Goal: Entertainment & Leisure: Consume media (video, audio)

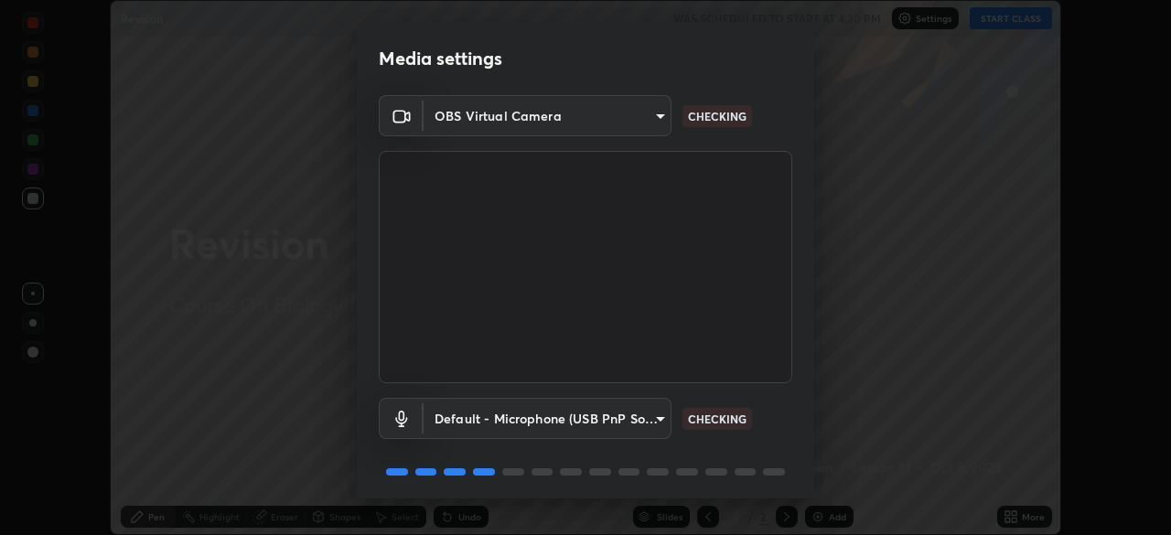
scroll to position [65, 0]
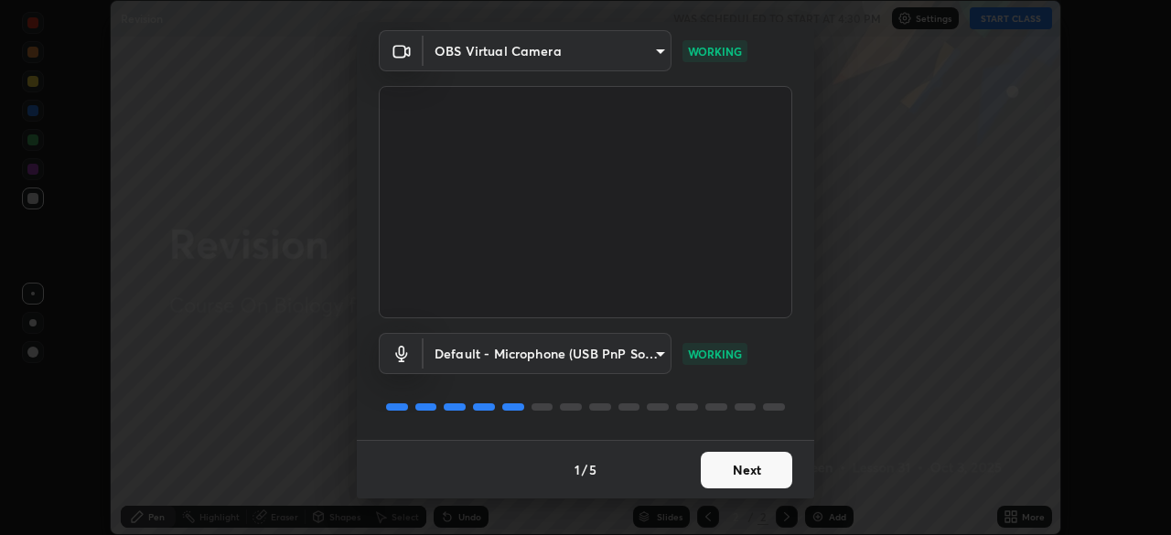
click at [738, 466] on button "Next" at bounding box center [746, 470] width 91 height 37
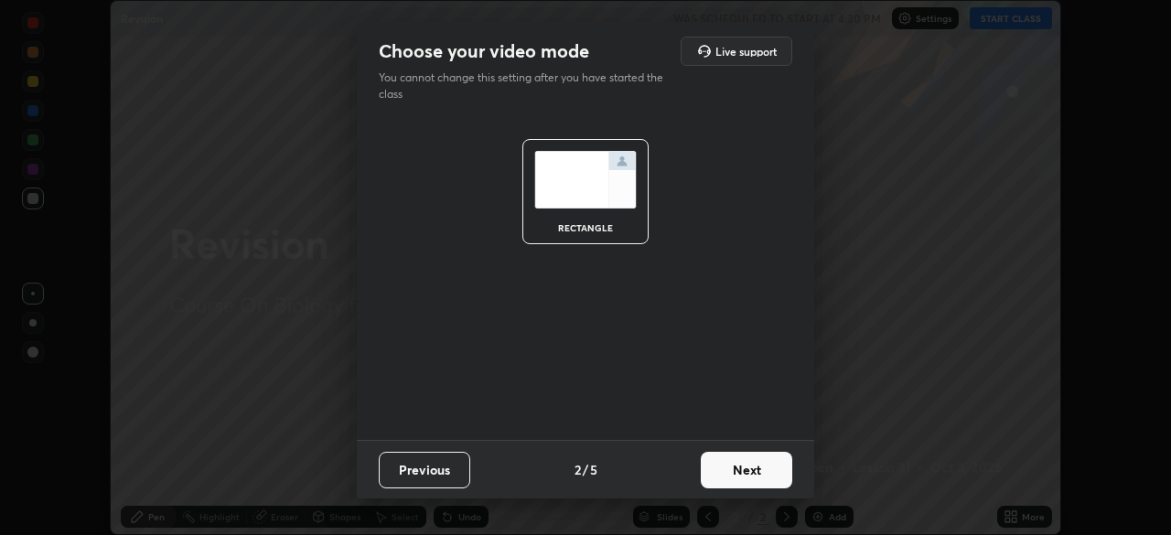
scroll to position [0, 0]
click at [751, 469] on button "Next" at bounding box center [746, 470] width 91 height 37
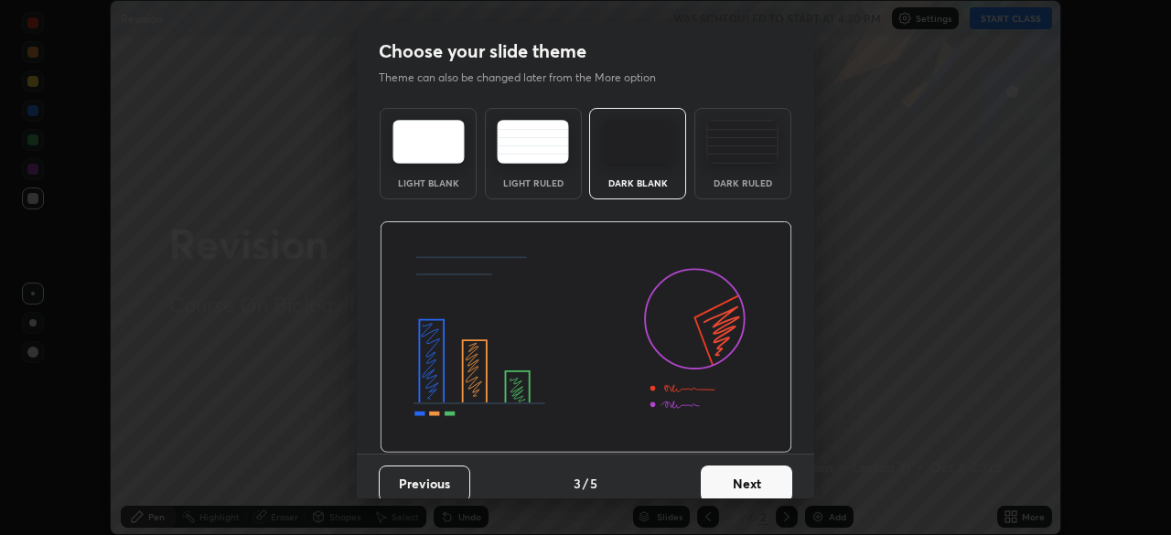
click at [761, 473] on button "Next" at bounding box center [746, 484] width 91 height 37
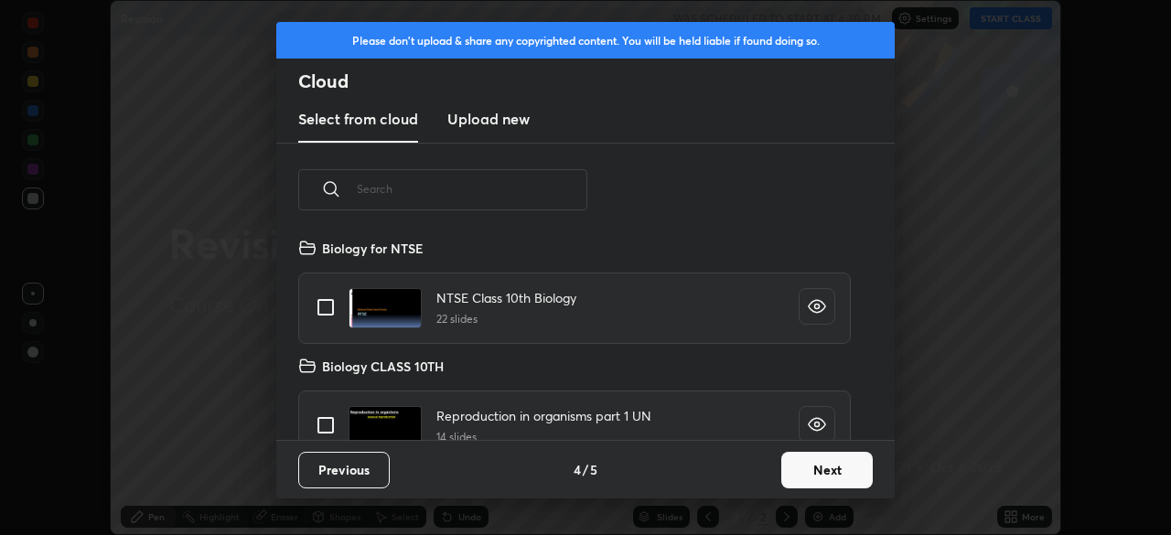
click at [805, 467] on button "Next" at bounding box center [826, 470] width 91 height 37
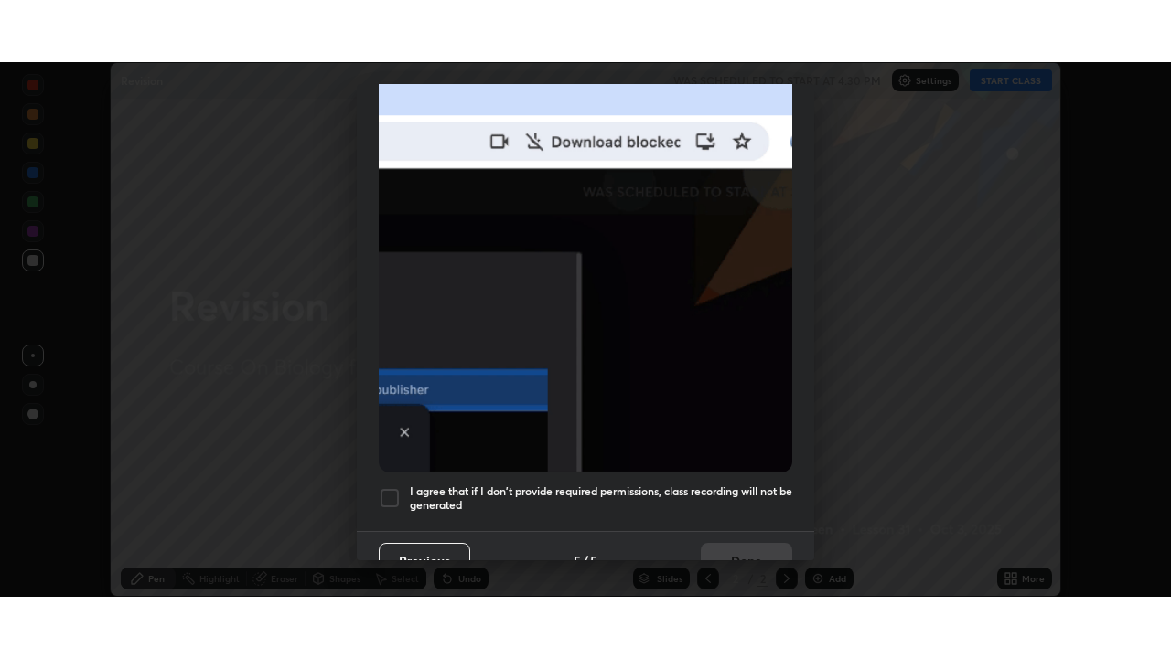
scroll to position [438, 0]
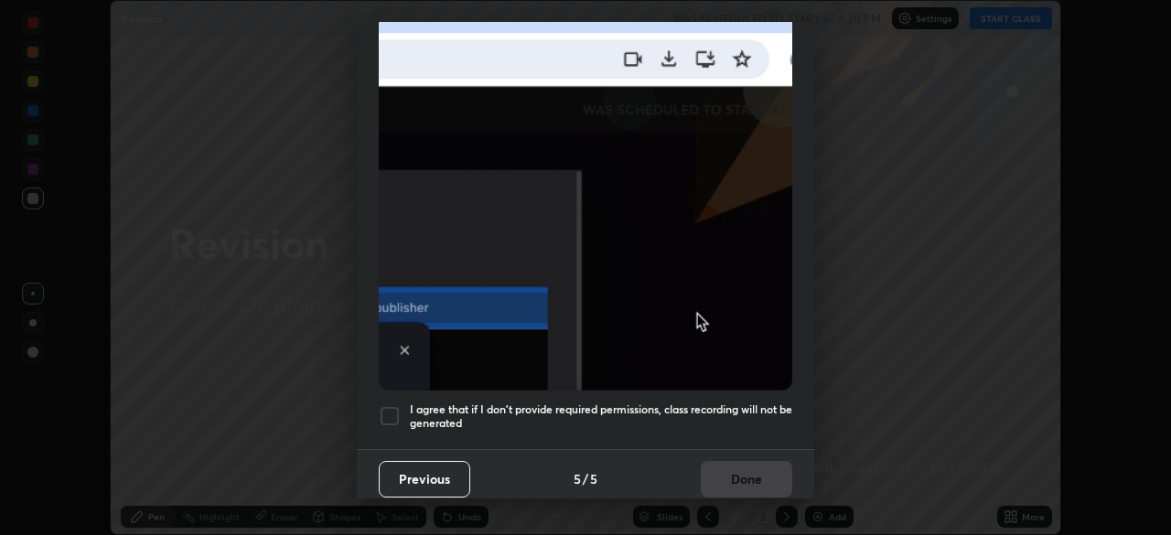
click at [655, 410] on h5 "I agree that if I don't provide required permissions, class recording will not …" at bounding box center [601, 416] width 382 height 28
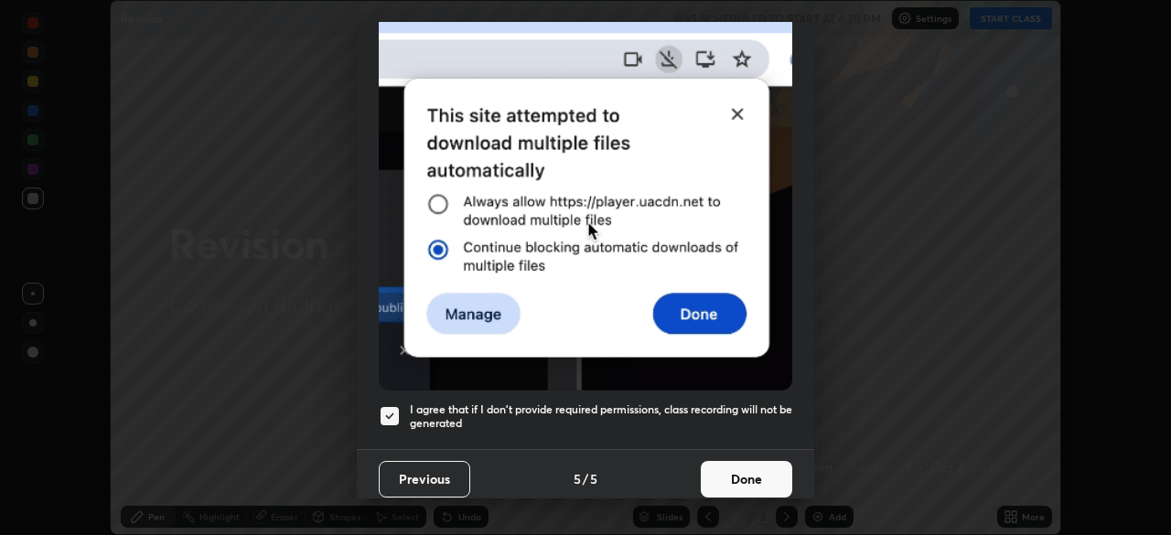
click at [722, 466] on button "Done" at bounding box center [746, 479] width 91 height 37
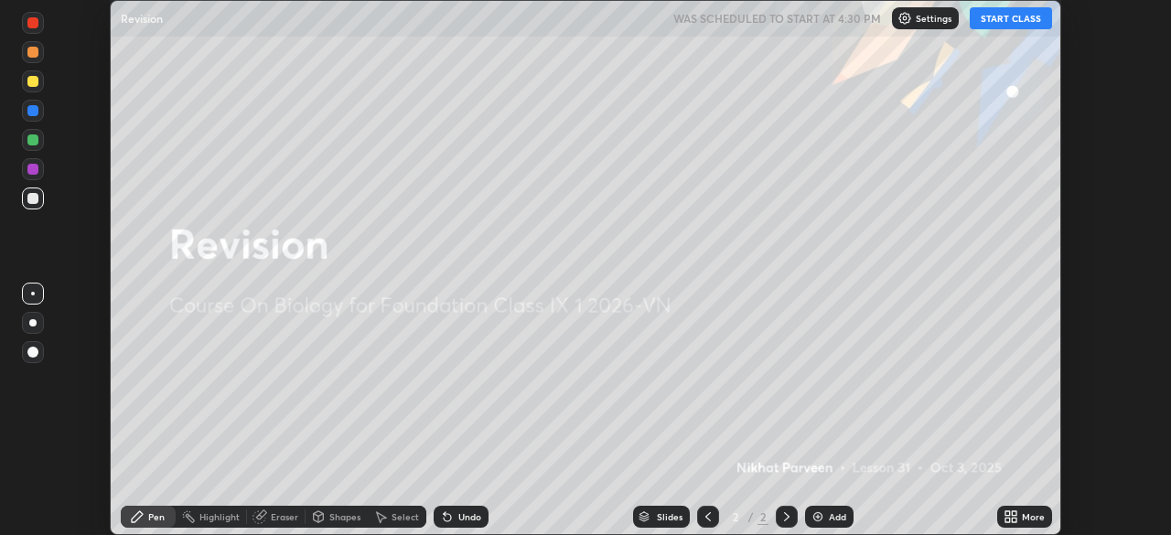
click at [1017, 16] on button "START CLASS" at bounding box center [1010, 18] width 82 height 22
click at [1028, 514] on div "More" at bounding box center [1033, 516] width 23 height 9
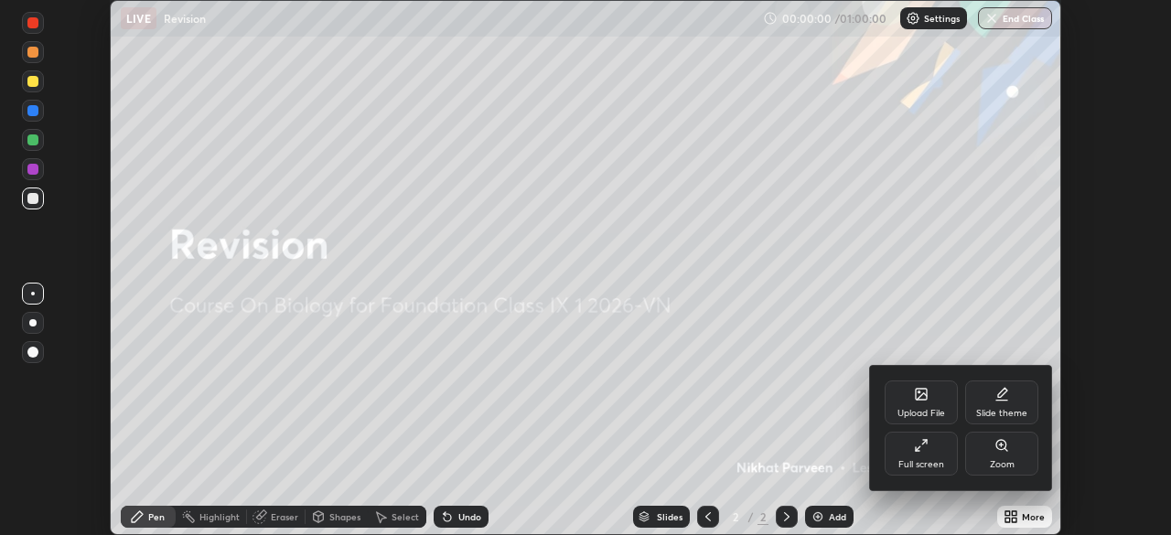
click at [934, 455] on div "Full screen" at bounding box center [920, 454] width 73 height 44
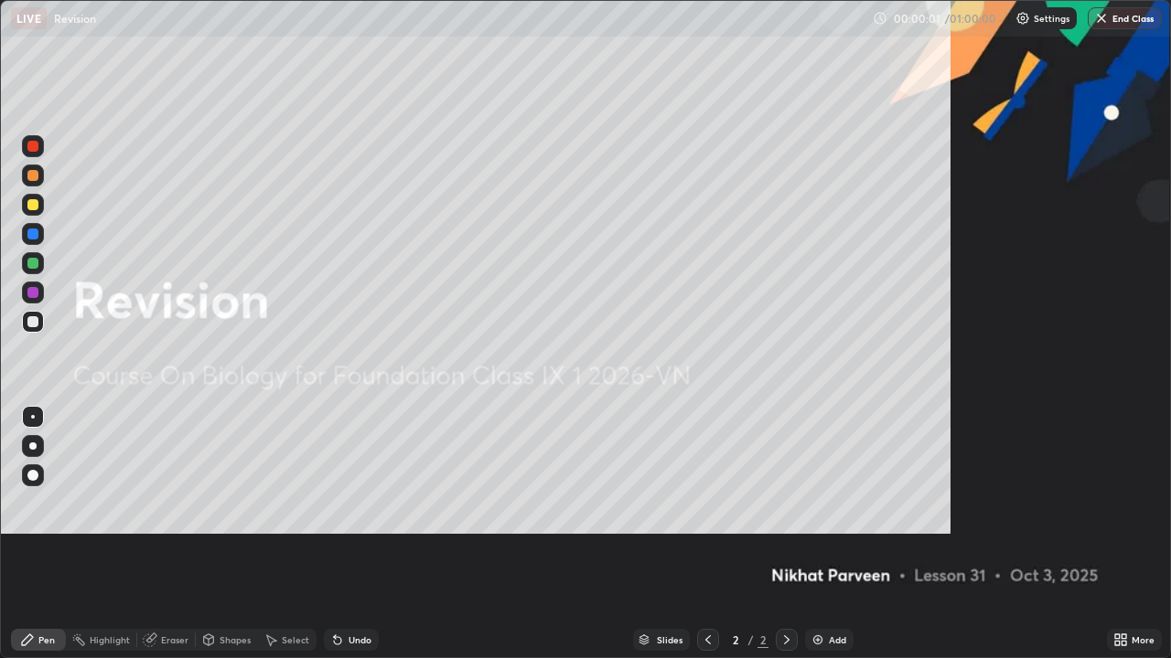
scroll to position [658, 1171]
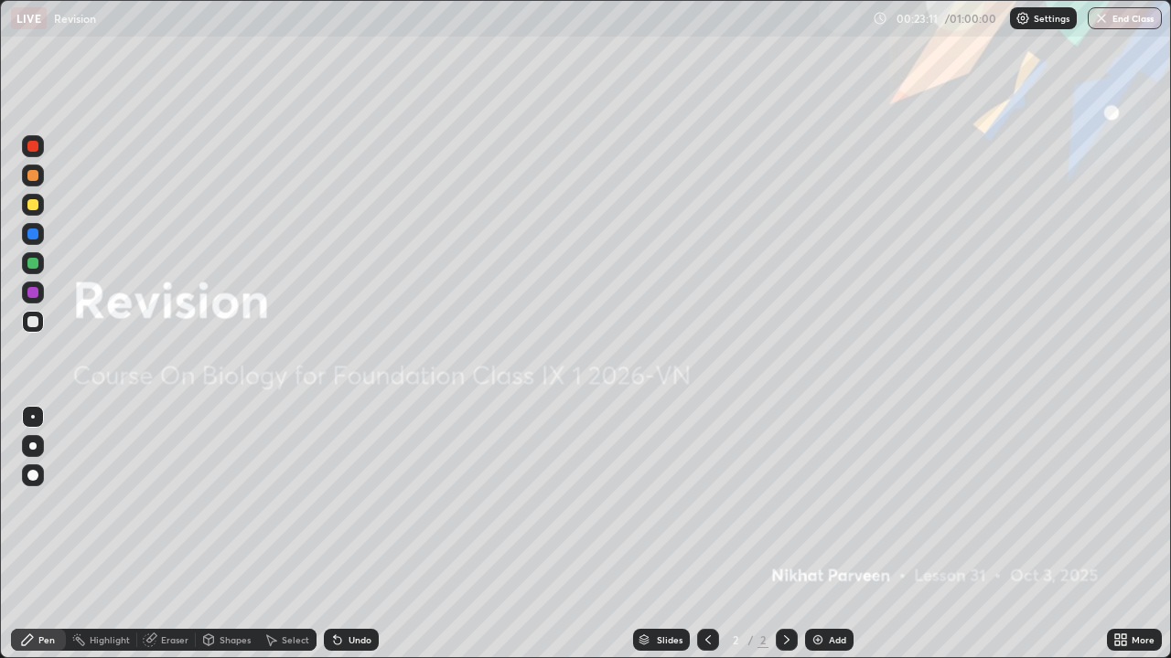
click at [825, 534] on div "Add" at bounding box center [829, 640] width 48 height 22
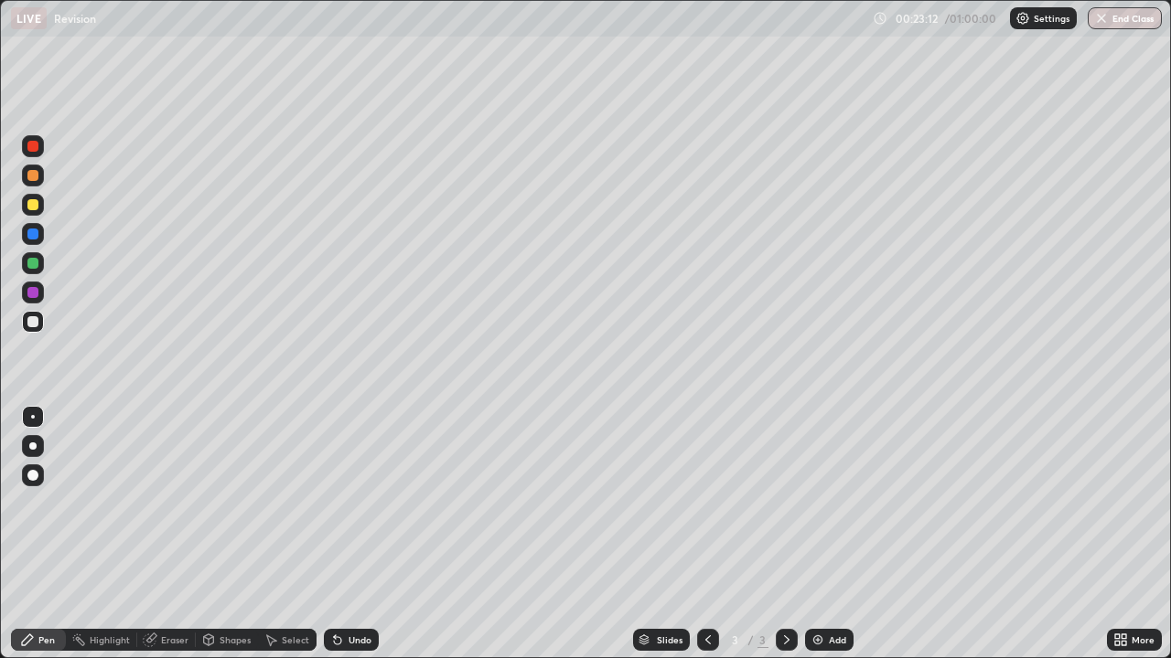
click at [42, 452] on div at bounding box center [33, 446] width 22 height 22
click at [35, 145] on div at bounding box center [32, 146] width 11 height 11
click at [29, 206] on div at bounding box center [32, 204] width 11 height 11
